Goal: Navigation & Orientation: Find specific page/section

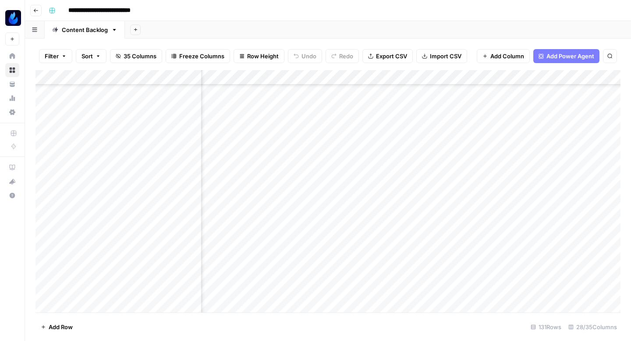
click at [362, 176] on div "Add Column" at bounding box center [327, 191] width 585 height 242
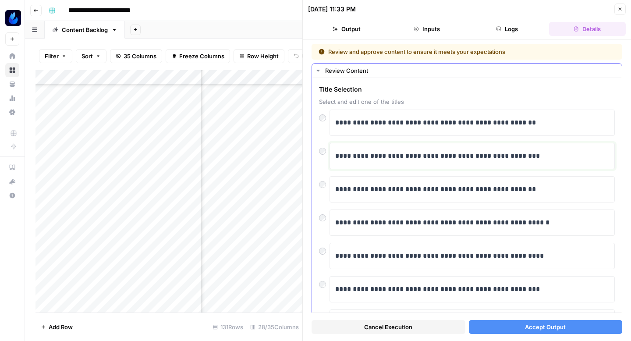
click at [450, 164] on div "**********" at bounding box center [472, 156] width 274 height 18
click at [435, 194] on p "**********" at bounding box center [472, 188] width 274 height 11
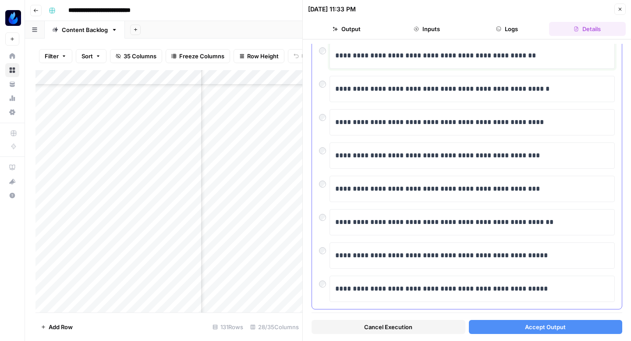
scroll to position [134, 0]
click at [497, 328] on button "Accept Output" at bounding box center [546, 327] width 154 height 14
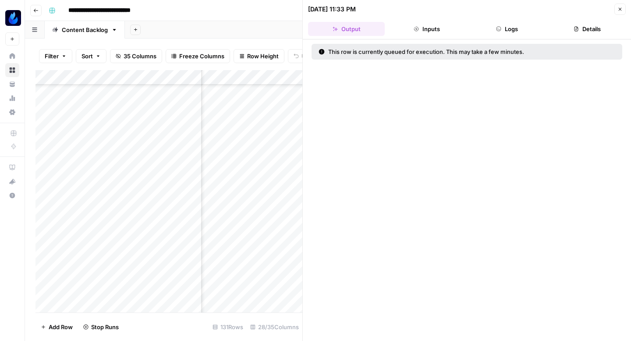
click at [619, 7] on icon "button" at bounding box center [619, 9] width 5 height 5
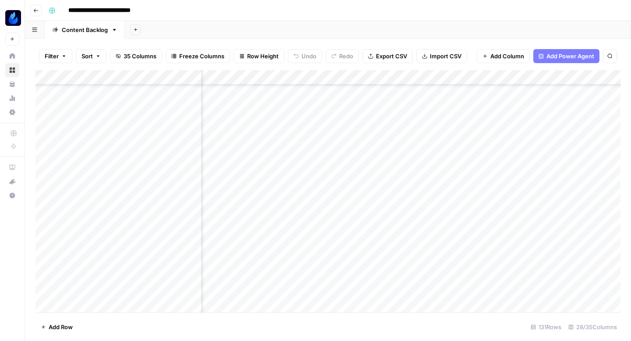
scroll to position [436, 977]
click at [356, 176] on div "Add Column" at bounding box center [327, 191] width 585 height 242
click at [398, 177] on div "Add Column" at bounding box center [327, 191] width 585 height 242
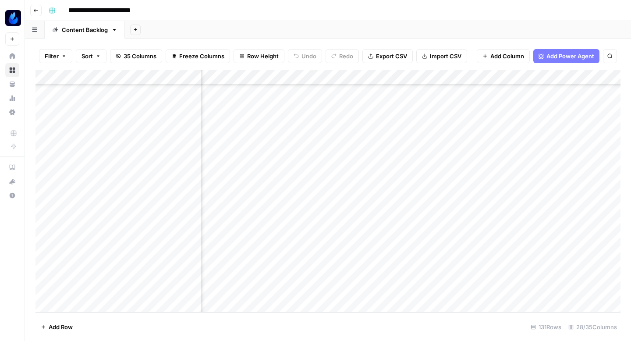
click at [247, 213] on div "Add Column" at bounding box center [327, 191] width 585 height 242
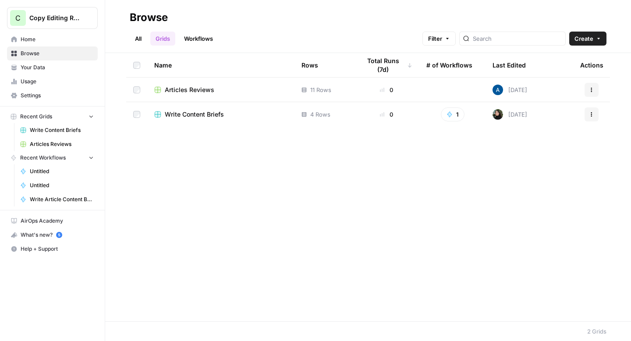
click at [71, 23] on button "C Copy Editing Review" at bounding box center [52, 18] width 91 height 22
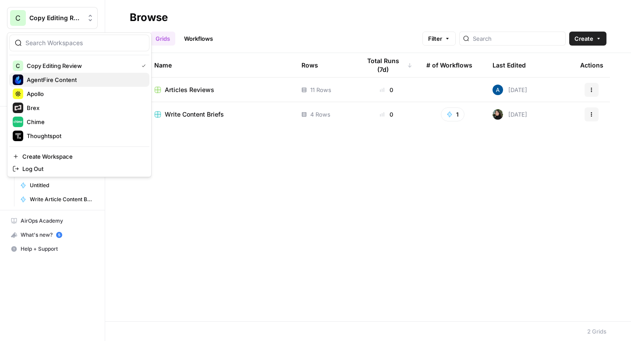
click at [58, 78] on span "AgentFire Content" at bounding box center [85, 79] width 116 height 9
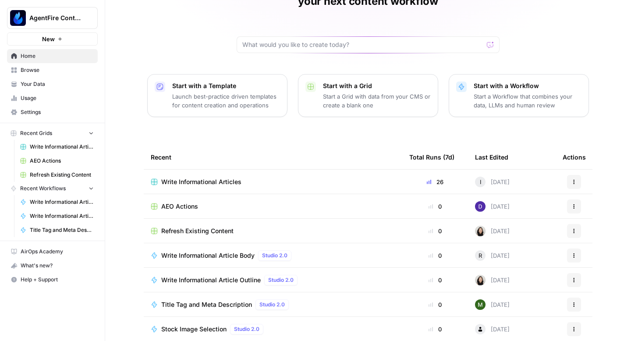
scroll to position [62, 0]
click at [41, 67] on span "Browse" at bounding box center [57, 70] width 73 height 8
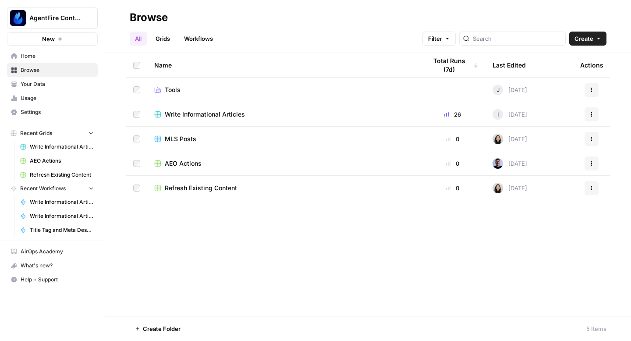
click at [60, 82] on span "Your Data" at bounding box center [57, 84] width 73 height 8
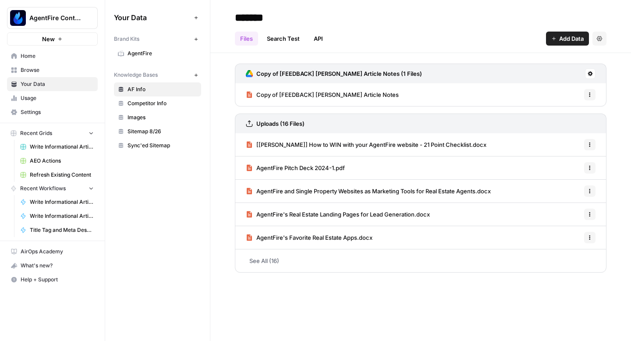
click at [56, 99] on span "Usage" at bounding box center [57, 98] width 73 height 8
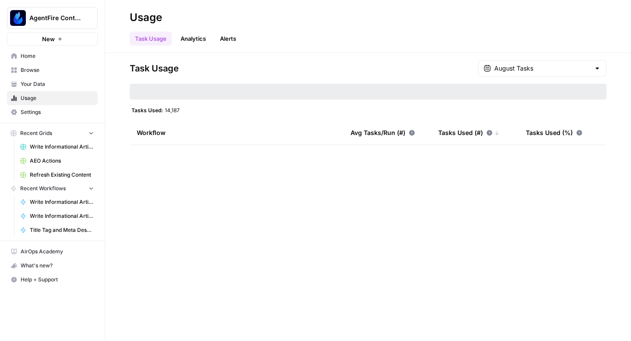
click at [49, 109] on span "Settings" at bounding box center [57, 112] width 73 height 8
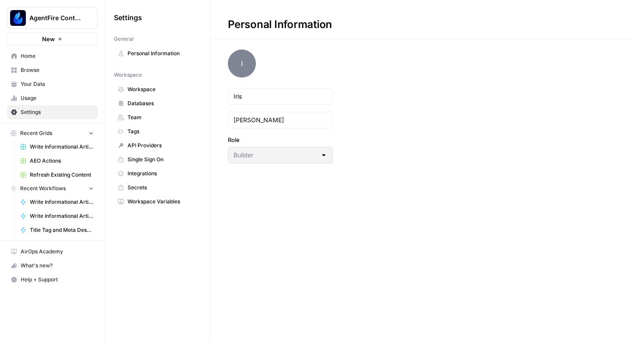
click at [54, 59] on span "Home" at bounding box center [57, 56] width 73 height 8
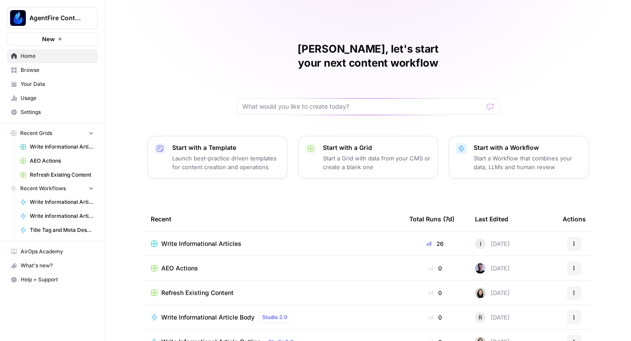
scroll to position [62, 0]
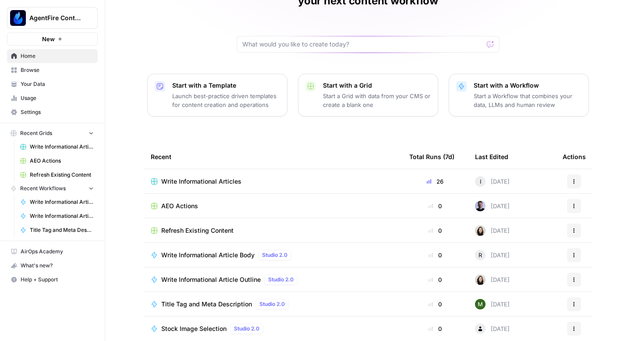
click at [178, 201] on span "AEO Actions" at bounding box center [179, 205] width 37 height 9
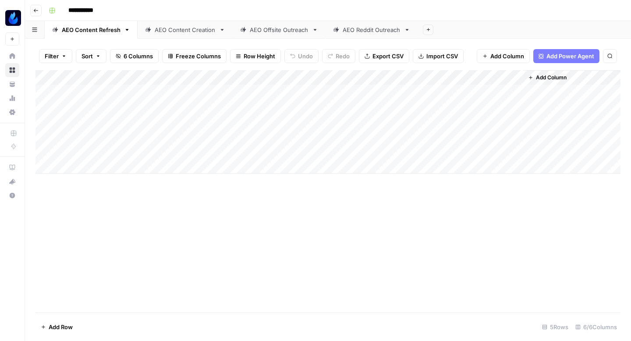
click at [184, 26] on div "AEO Content Creation" at bounding box center [185, 29] width 61 height 9
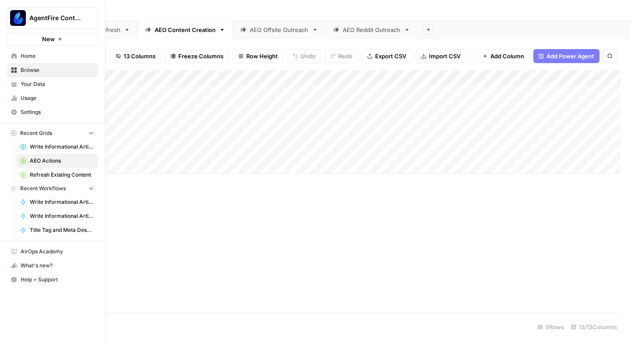
click at [54, 56] on span "Home" at bounding box center [57, 56] width 73 height 8
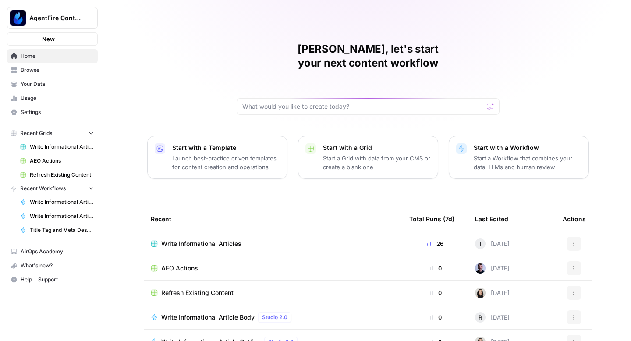
scroll to position [62, 0]
